Goal: Task Accomplishment & Management: Use online tool/utility

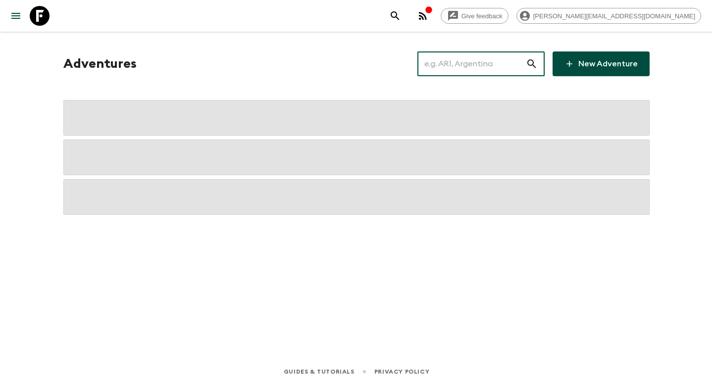
click at [465, 68] on input "text" at bounding box center [471, 64] width 108 height 28
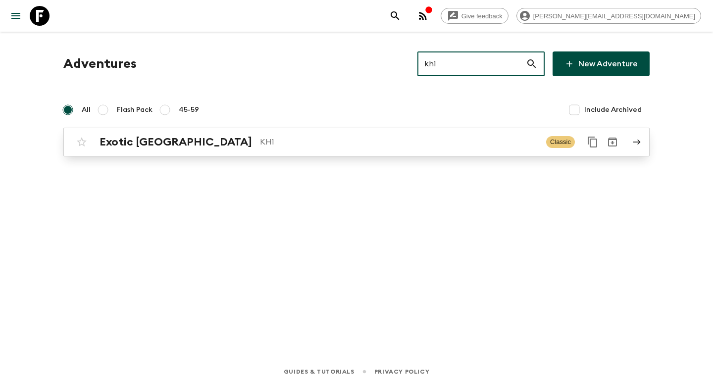
type input "kh1"
click at [336, 137] on p "KH1" at bounding box center [399, 142] width 278 height 12
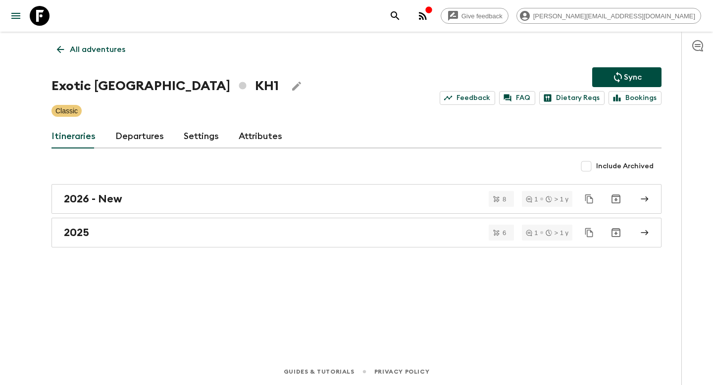
click at [130, 134] on link "Departures" at bounding box center [139, 137] width 48 height 24
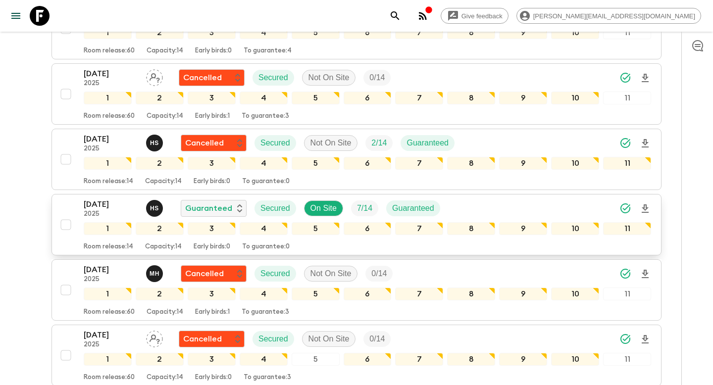
scroll to position [824, 0]
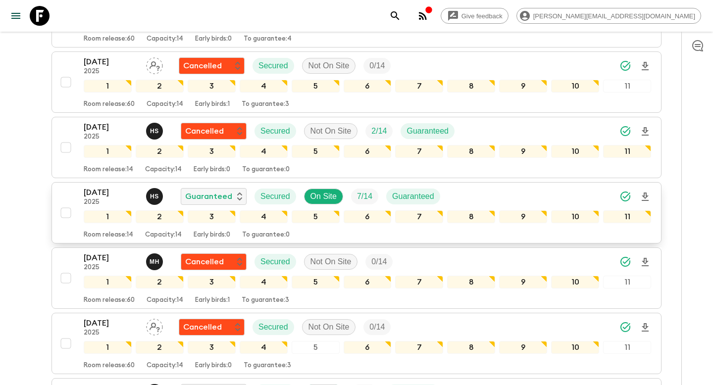
click at [489, 200] on div "[DATE] 2025 H S Guaranteed Secured On Site 7 / 14 Guaranteed" at bounding box center [367, 197] width 567 height 20
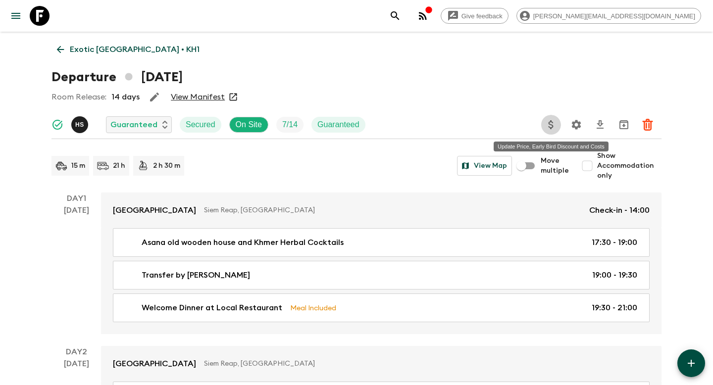
click at [549, 127] on icon "Update Price, Early Bird Discount and Costs" at bounding box center [550, 124] width 5 height 9
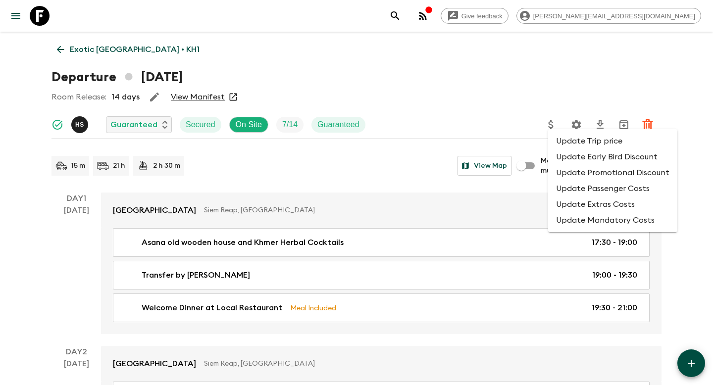
click at [561, 175] on li "Update Promotional Discount" at bounding box center [612, 173] width 129 height 16
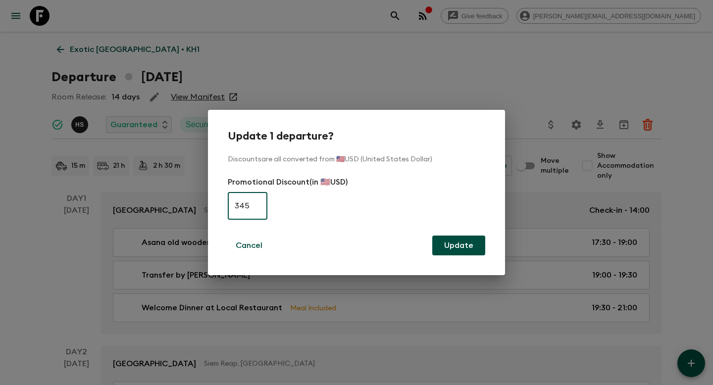
click at [256, 204] on input "345" at bounding box center [248, 206] width 40 height 28
type input "0"
click at [446, 246] on button "Update" at bounding box center [458, 246] width 53 height 20
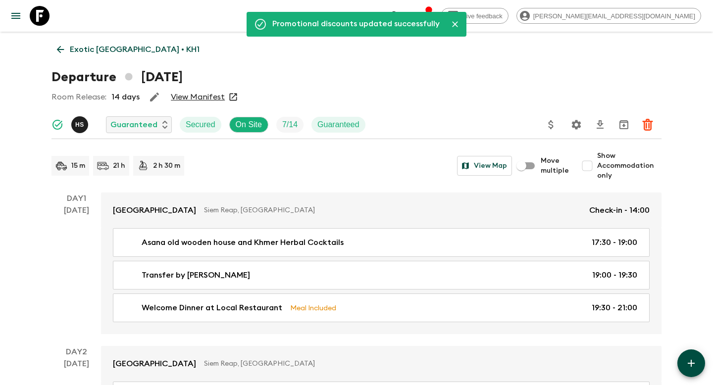
click at [131, 47] on p "Exotic [GEOGRAPHIC_DATA] • KH1" at bounding box center [135, 50] width 130 height 12
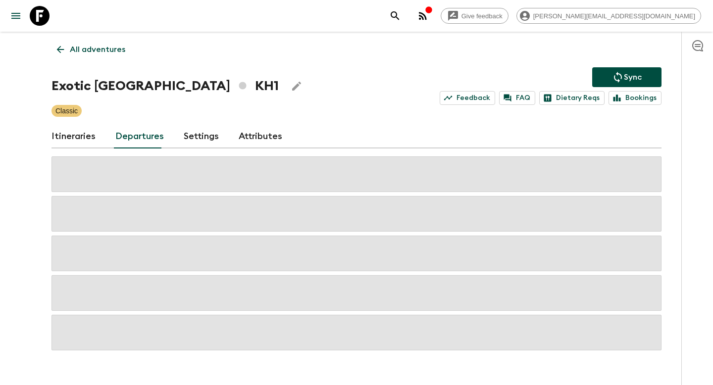
click at [631, 75] on p "Sync" at bounding box center [632, 77] width 18 height 12
